Goal: Use online tool/utility: Utilize a website feature to perform a specific function

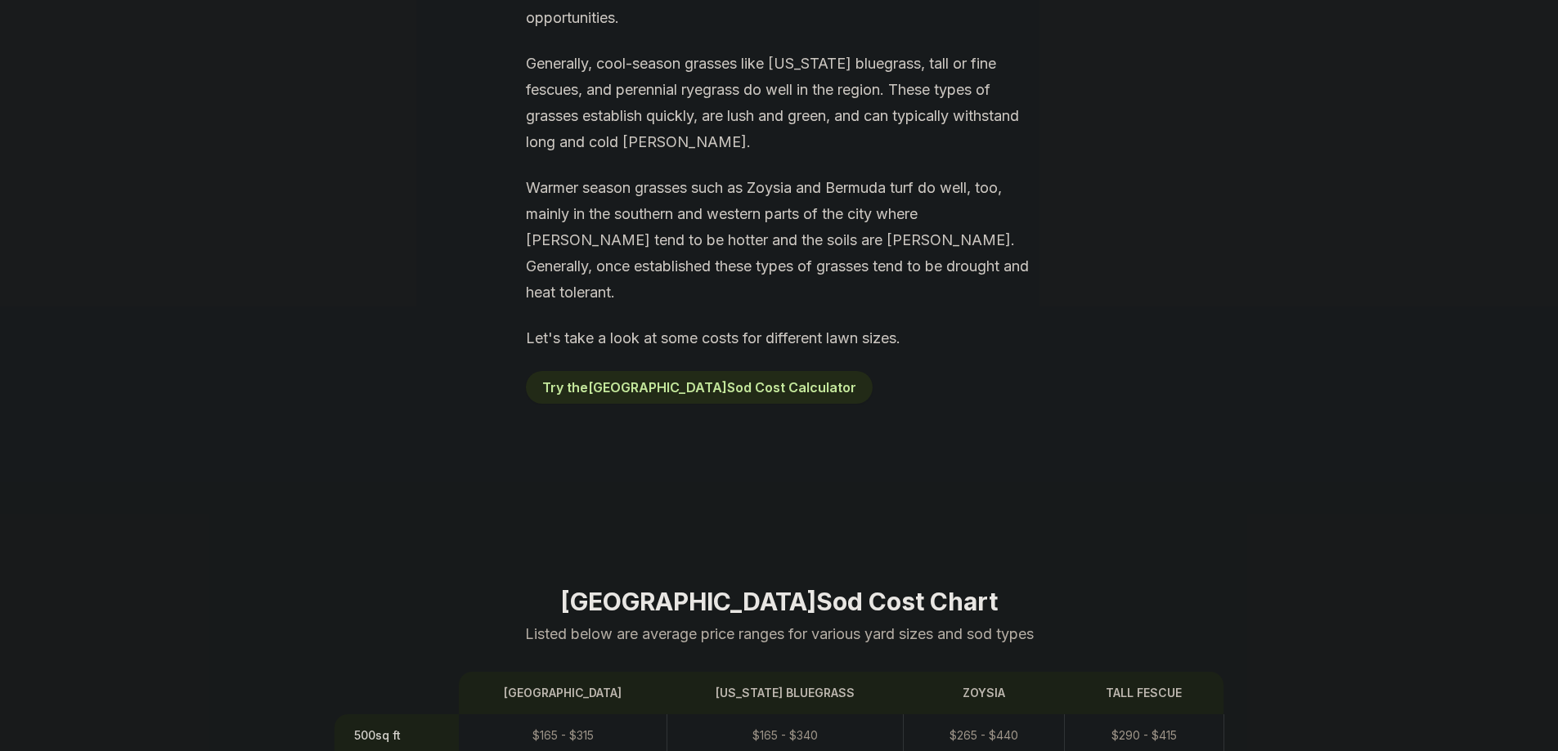
scroll to position [1063, 0]
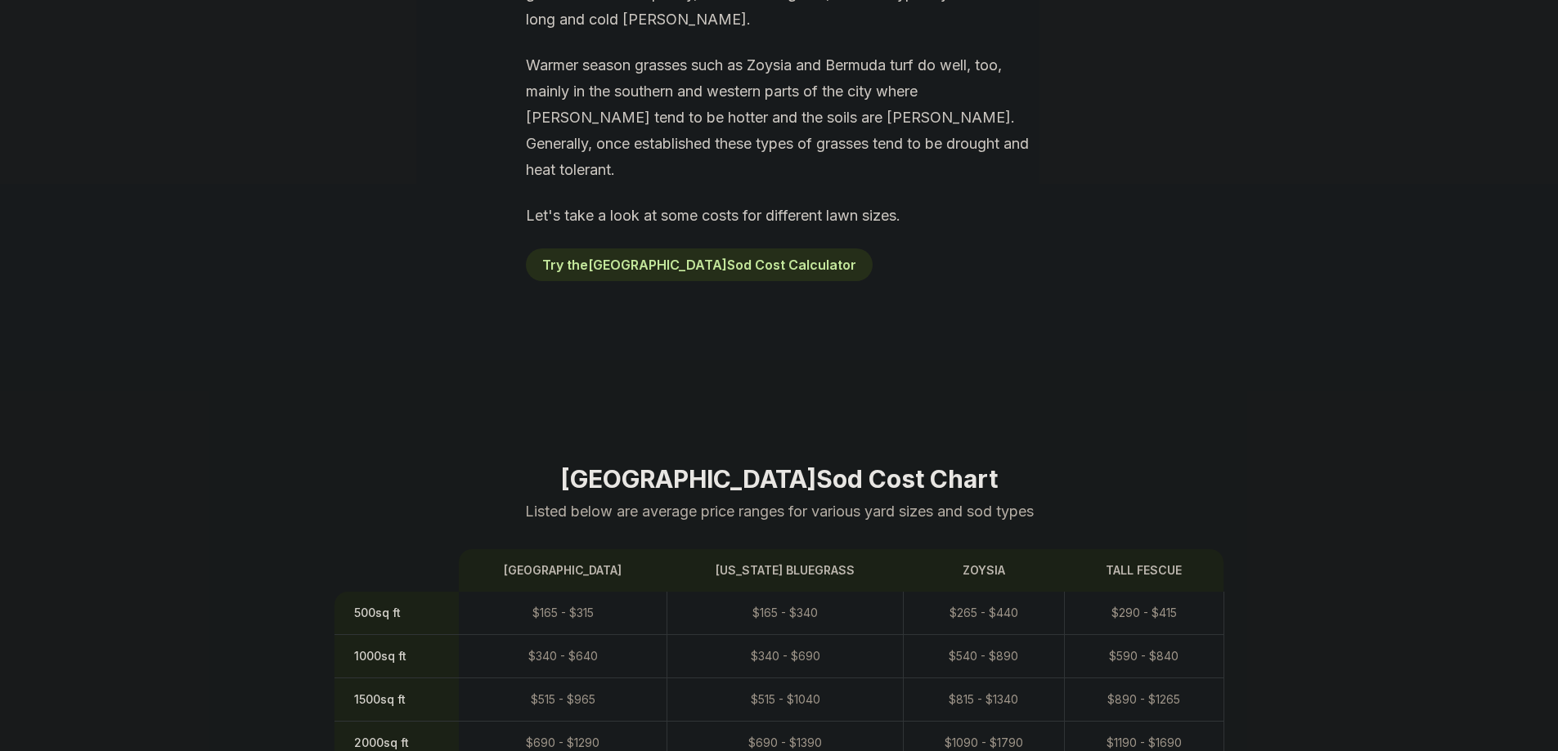
click at [683, 249] on button "Try the Cincinnati Sod Cost Calculator" at bounding box center [699, 265] width 347 height 33
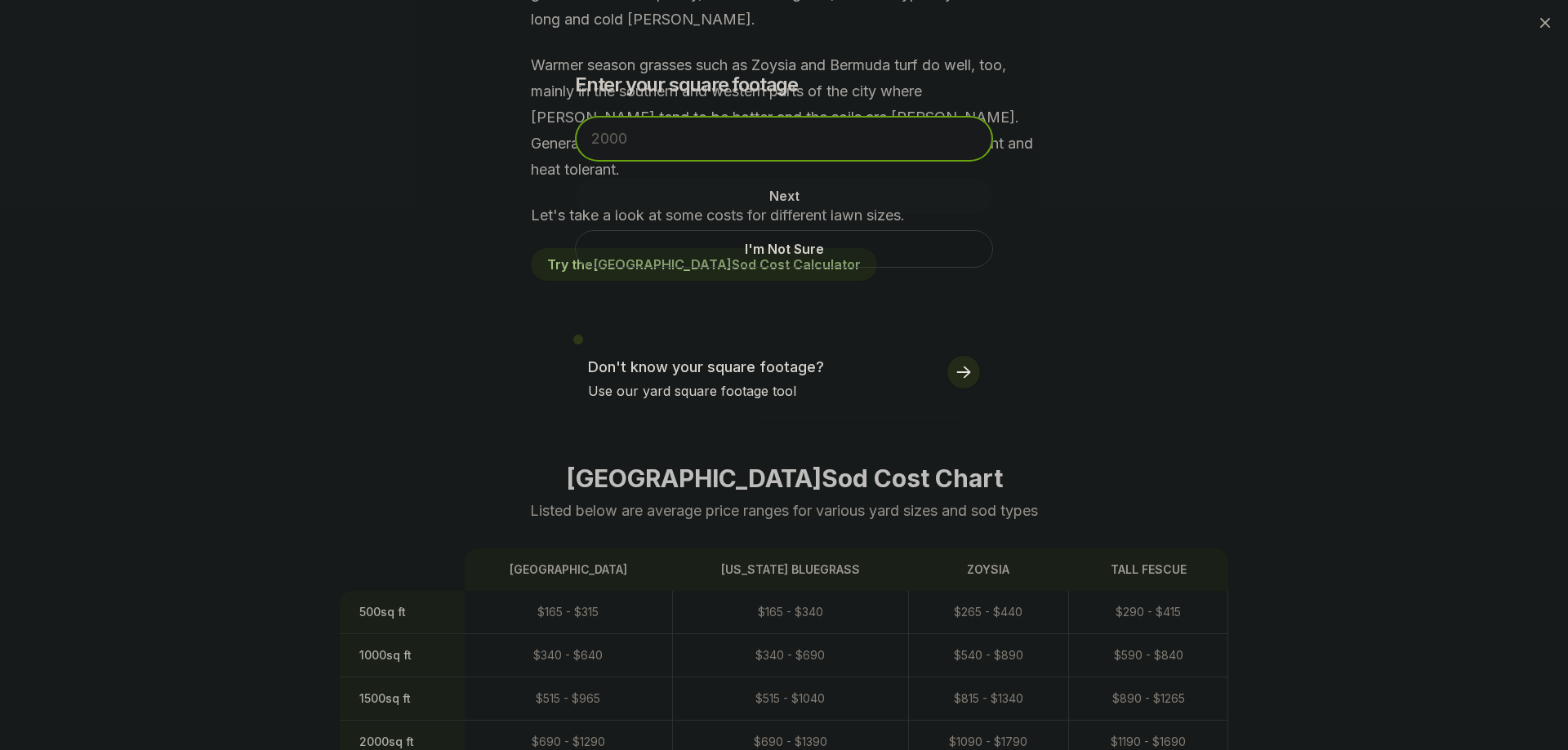
click at [668, 129] on input "number" at bounding box center [784, 139] width 418 height 46
click at [1268, 273] on div "Enter your square footage Next I'm Not Sure Don't know your square footage? Use…" at bounding box center [784, 375] width 1568 height 750
drag, startPoint x: 1323, startPoint y: 673, endPoint x: 1359, endPoint y: 526, distance: 151.3
click at [1359, 526] on div "Enter your square footage Next I'm Not Sure Don't know your square footage? Use…" at bounding box center [784, 375] width 1568 height 750
click at [654, 142] on input "number" at bounding box center [784, 139] width 418 height 46
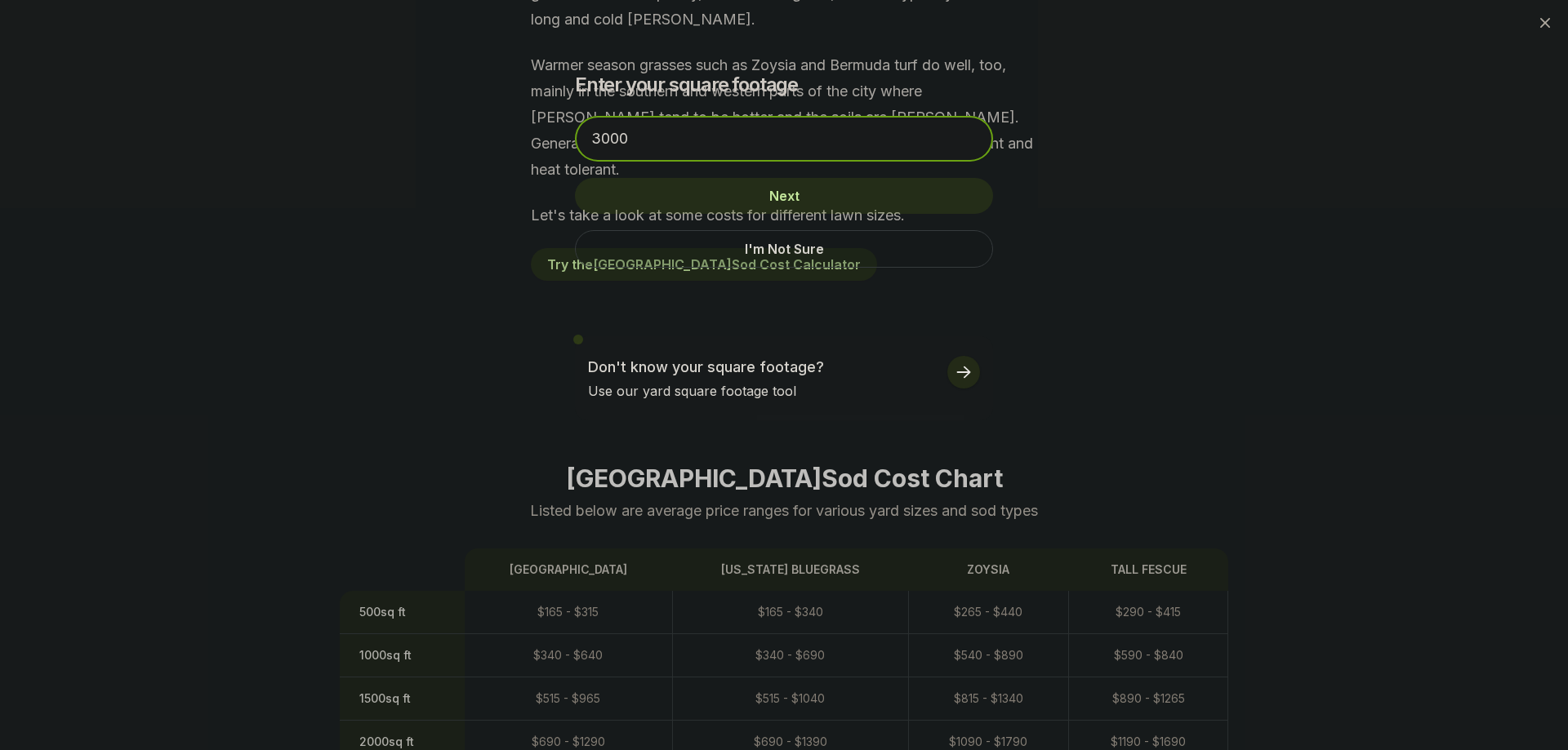
type input "3000"
click at [859, 186] on button "Next" at bounding box center [784, 196] width 418 height 36
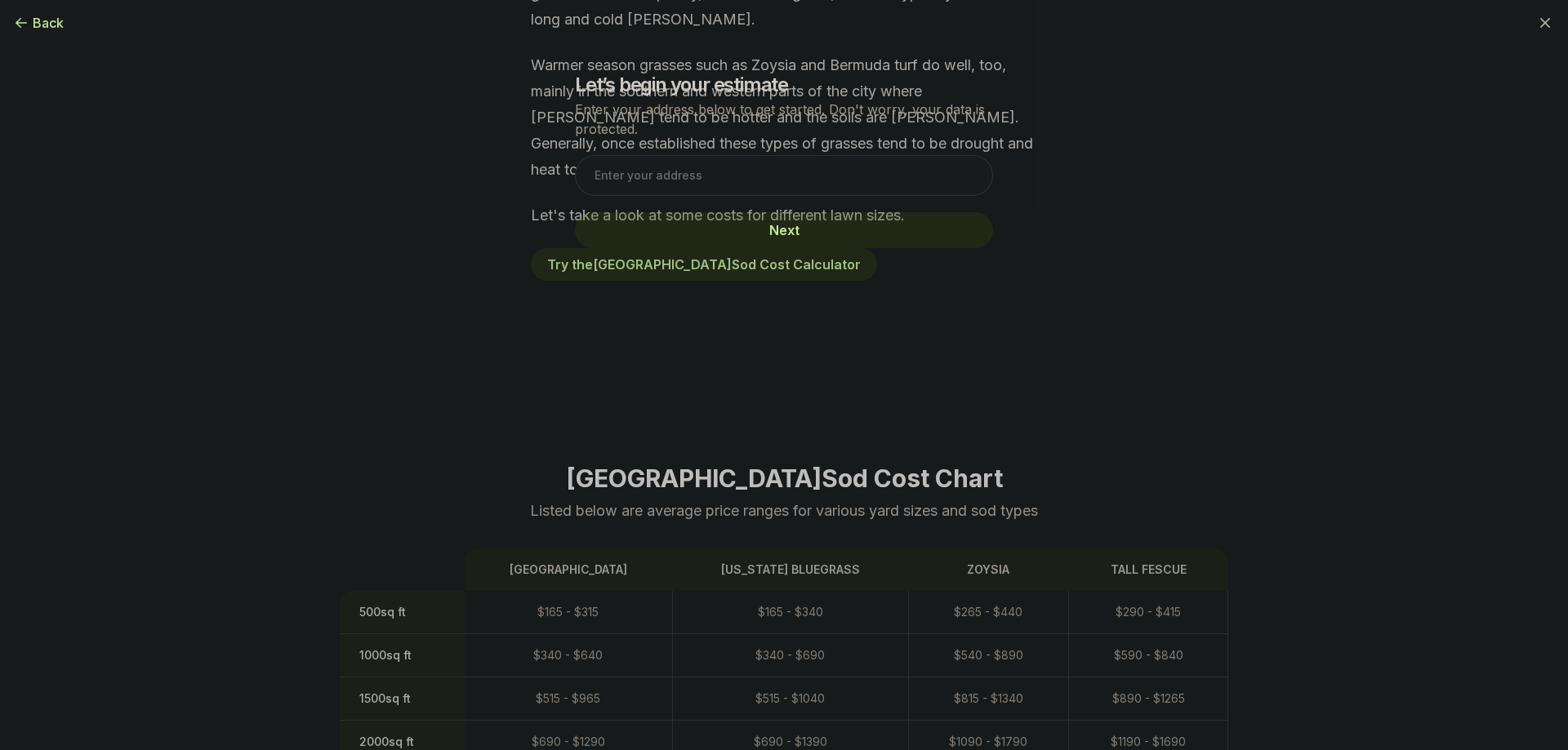
click at [1553, 27] on icon "button" at bounding box center [1545, 23] width 20 height 20
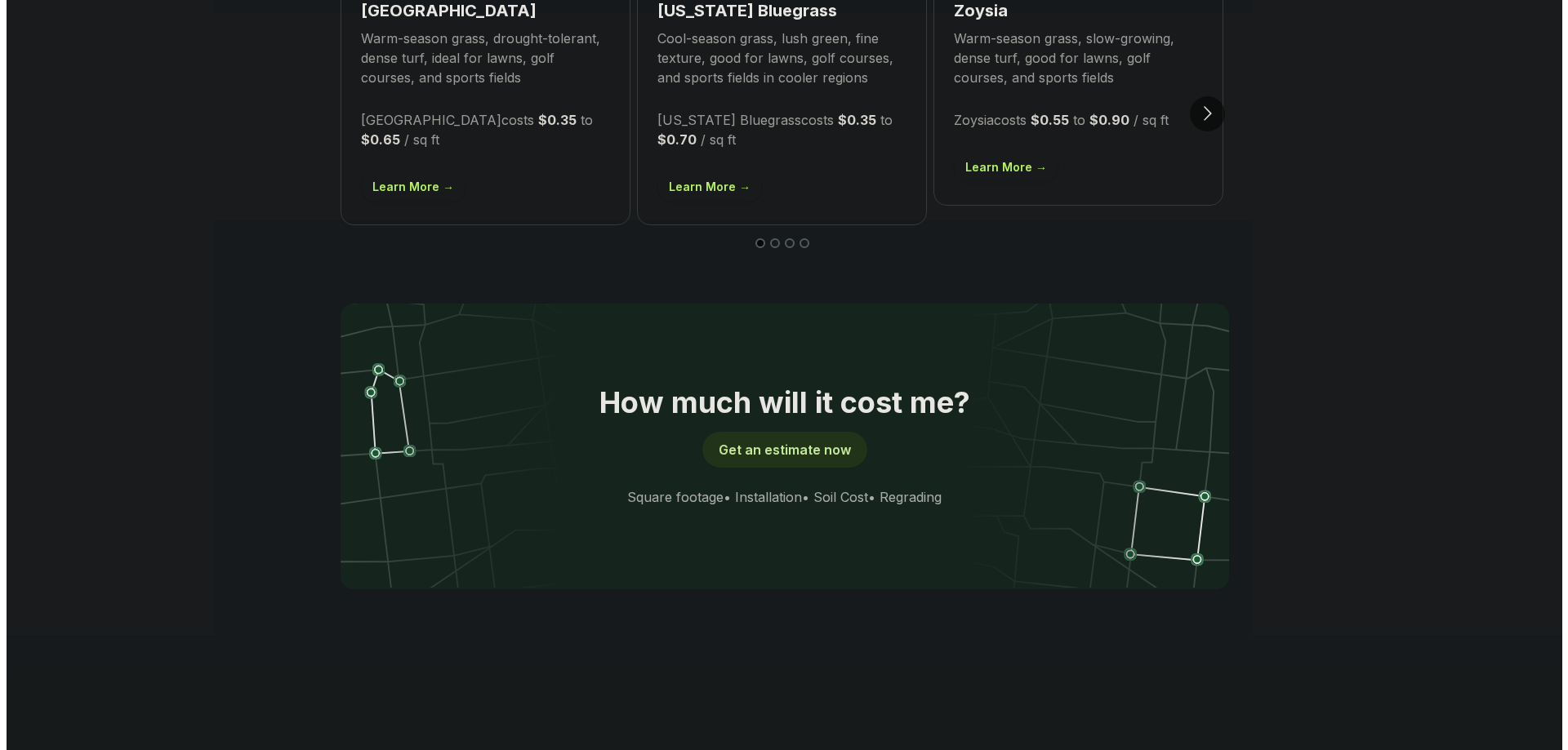
scroll to position [3103, 0]
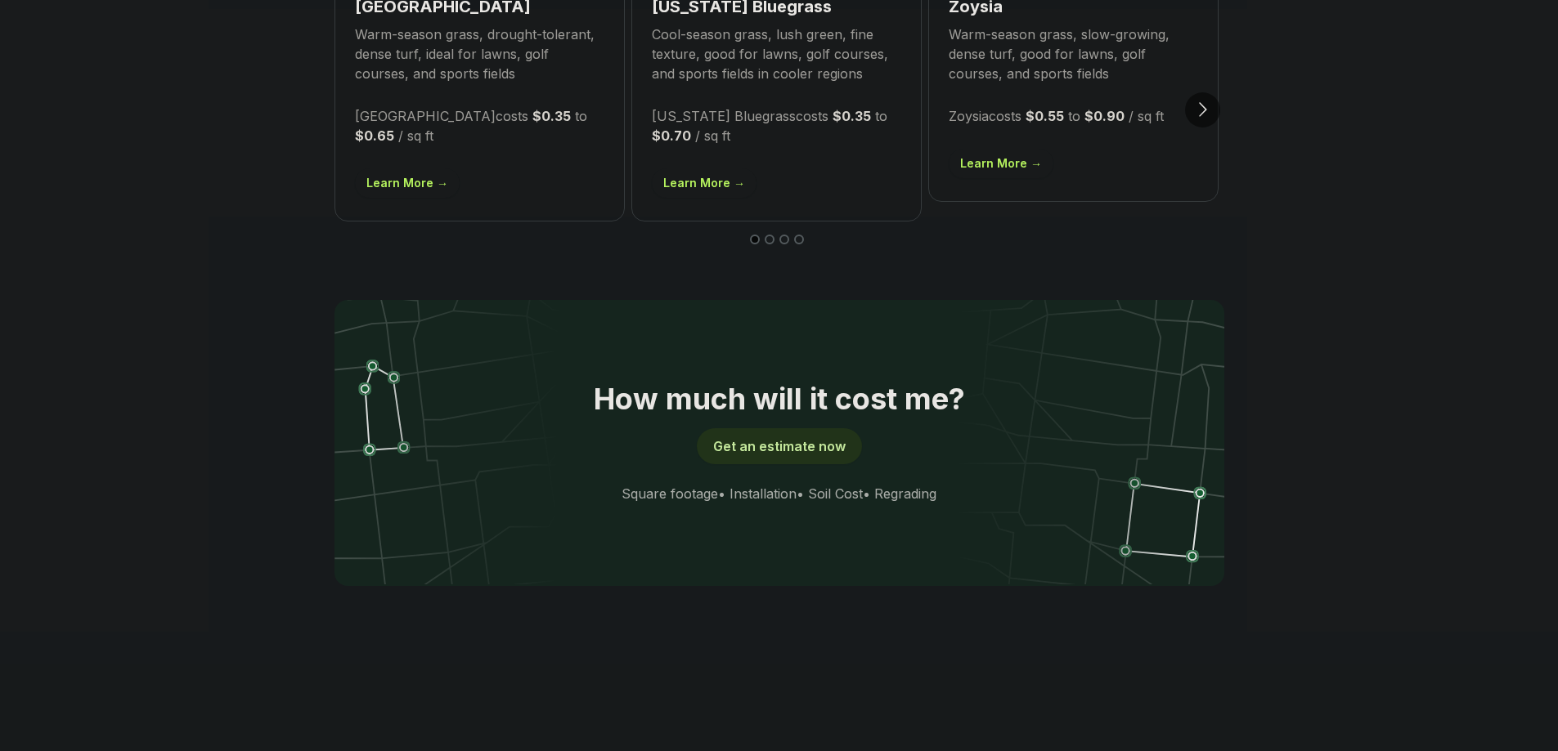
click at [765, 326] on img at bounding box center [779, 442] width 890 height 285
click at [765, 428] on button "Get an estimate now" at bounding box center [779, 446] width 165 height 36
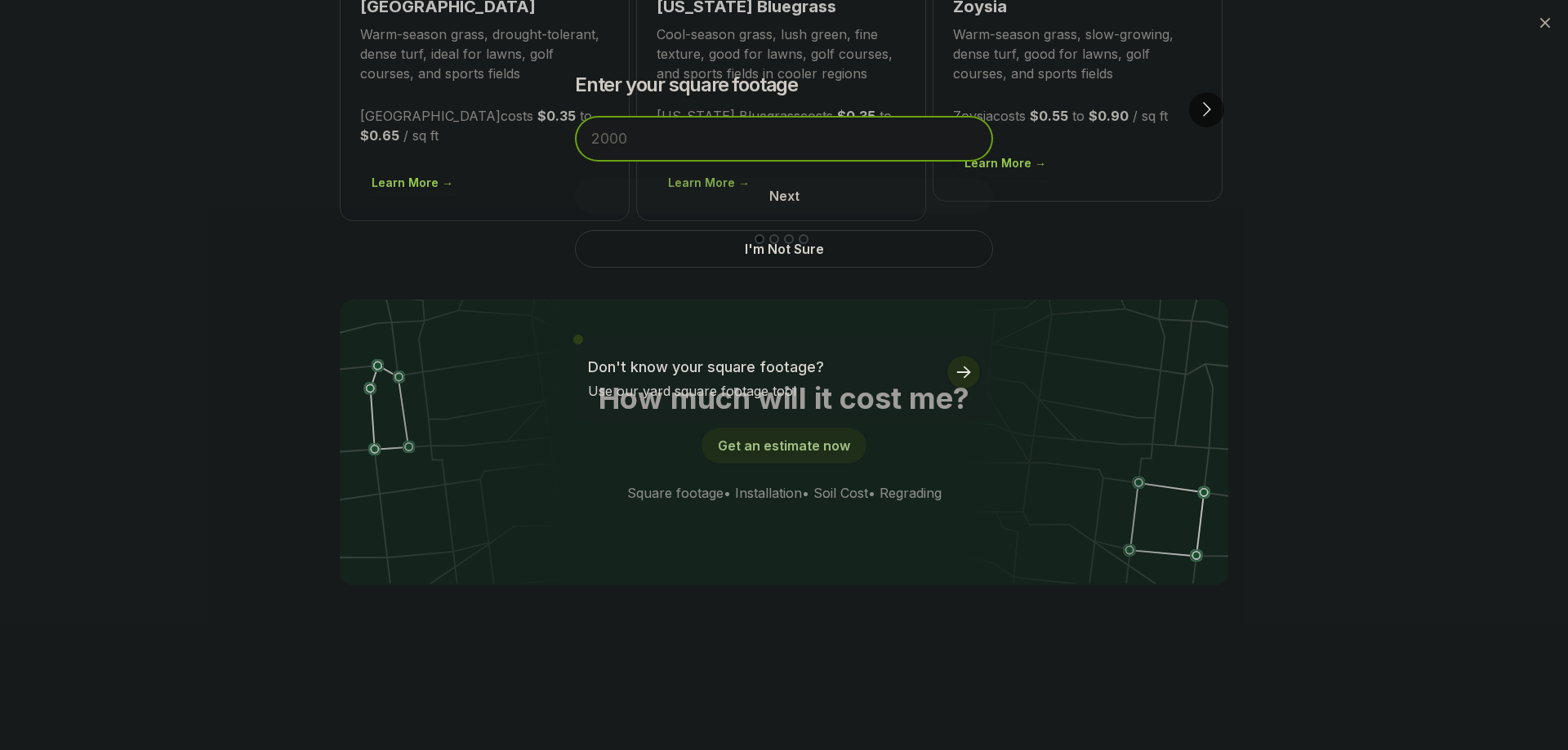
click at [729, 151] on input "number" at bounding box center [784, 139] width 418 height 46
type input "3000"
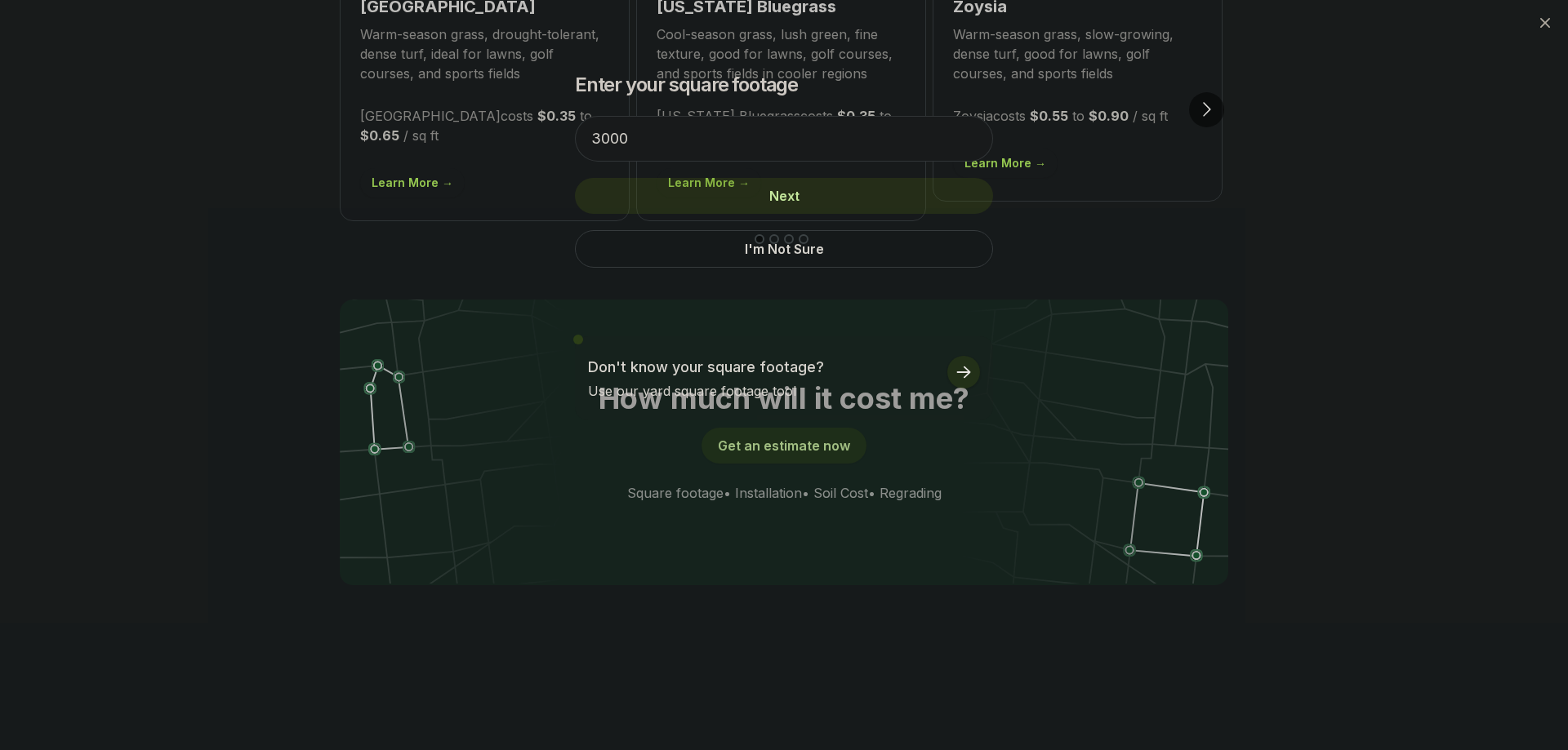
click at [732, 187] on button "Next" at bounding box center [784, 196] width 418 height 36
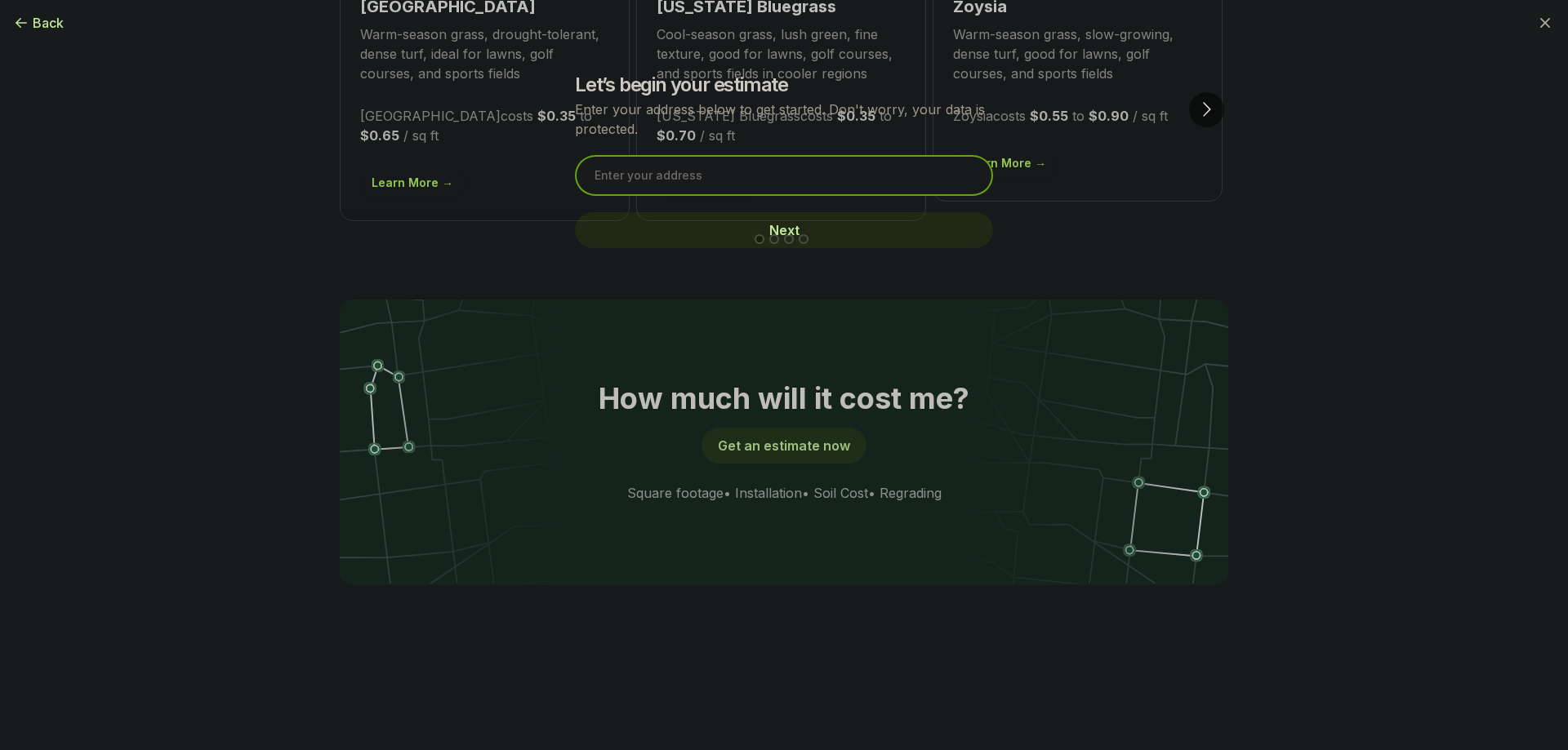
click at [724, 185] on input "text" at bounding box center [784, 175] width 418 height 41
